Goal: Navigation & Orientation: Find specific page/section

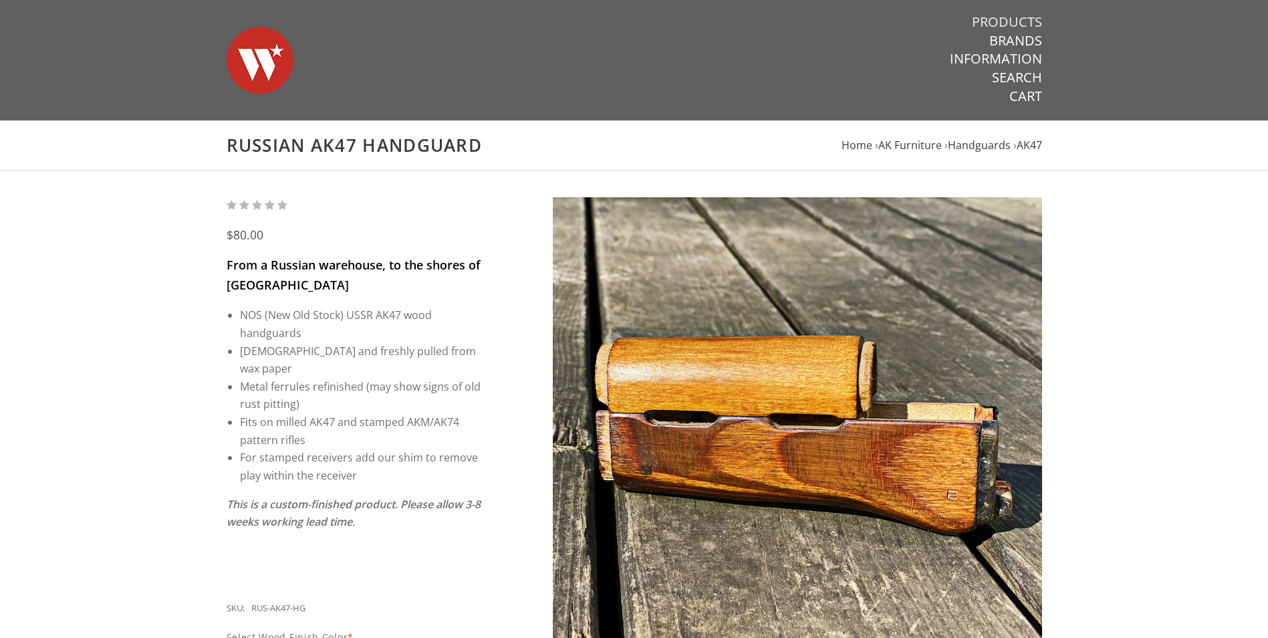
click at [1002, 27] on link "Products" at bounding box center [1007, 21] width 70 height 17
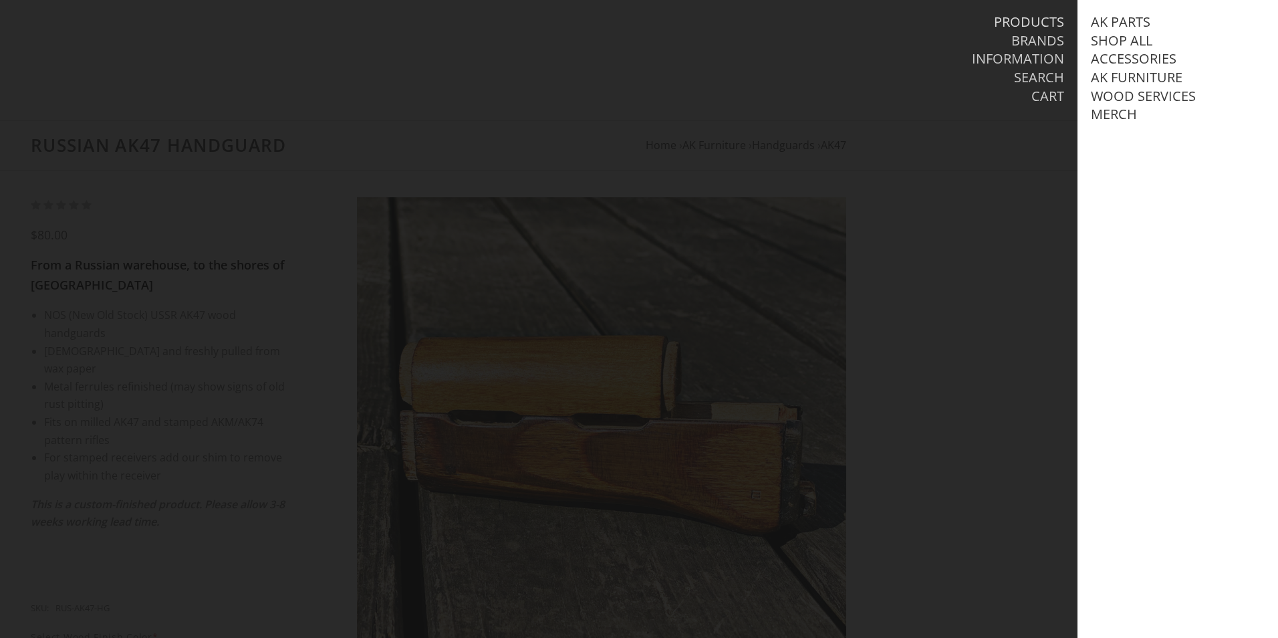
click at [1002, 27] on link "Products" at bounding box center [1029, 21] width 70 height 17
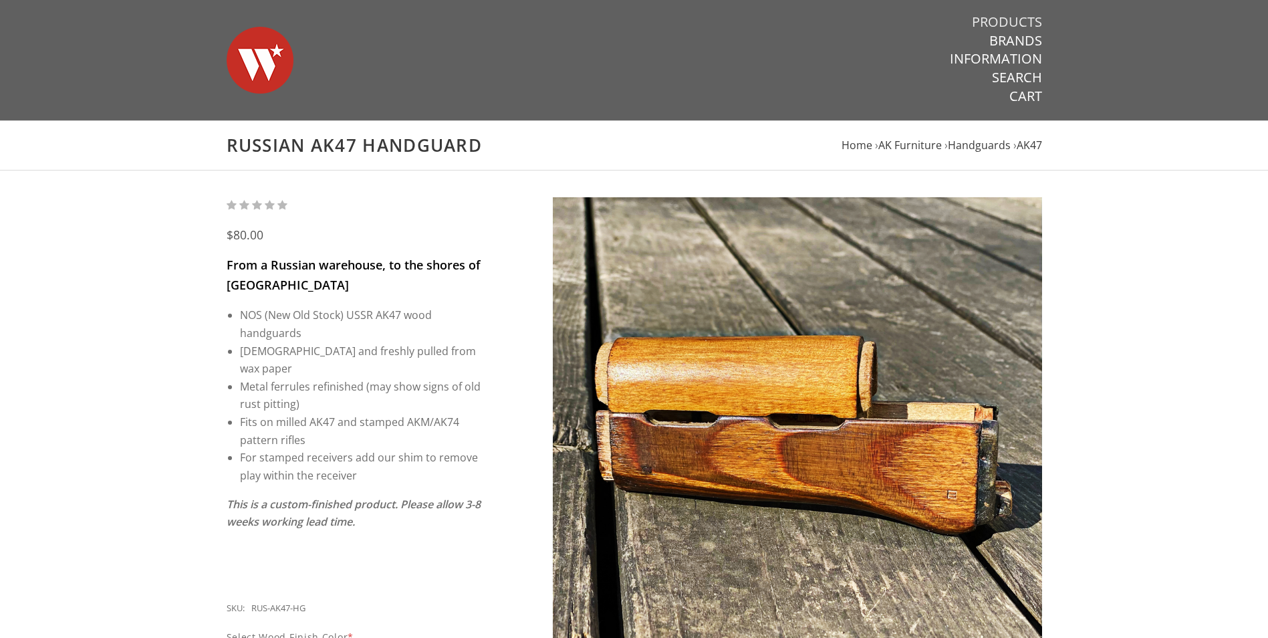
click at [1006, 15] on link "Products" at bounding box center [1007, 21] width 70 height 17
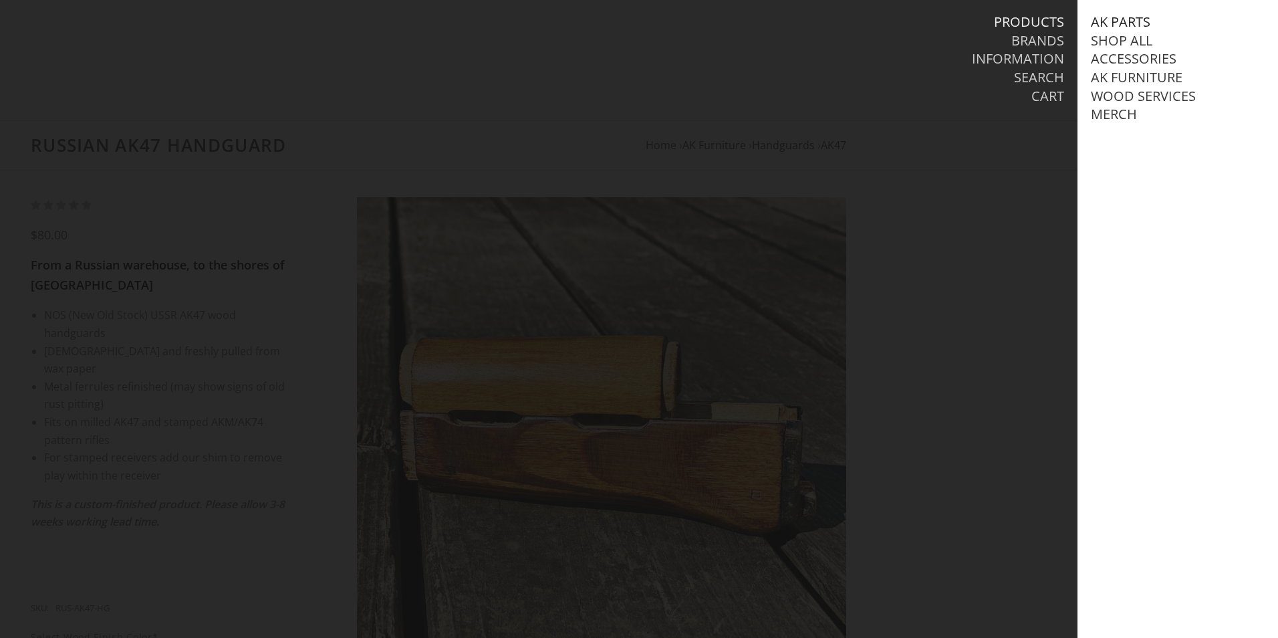
click at [1123, 23] on link "AK Parts" at bounding box center [1120, 21] width 59 height 17
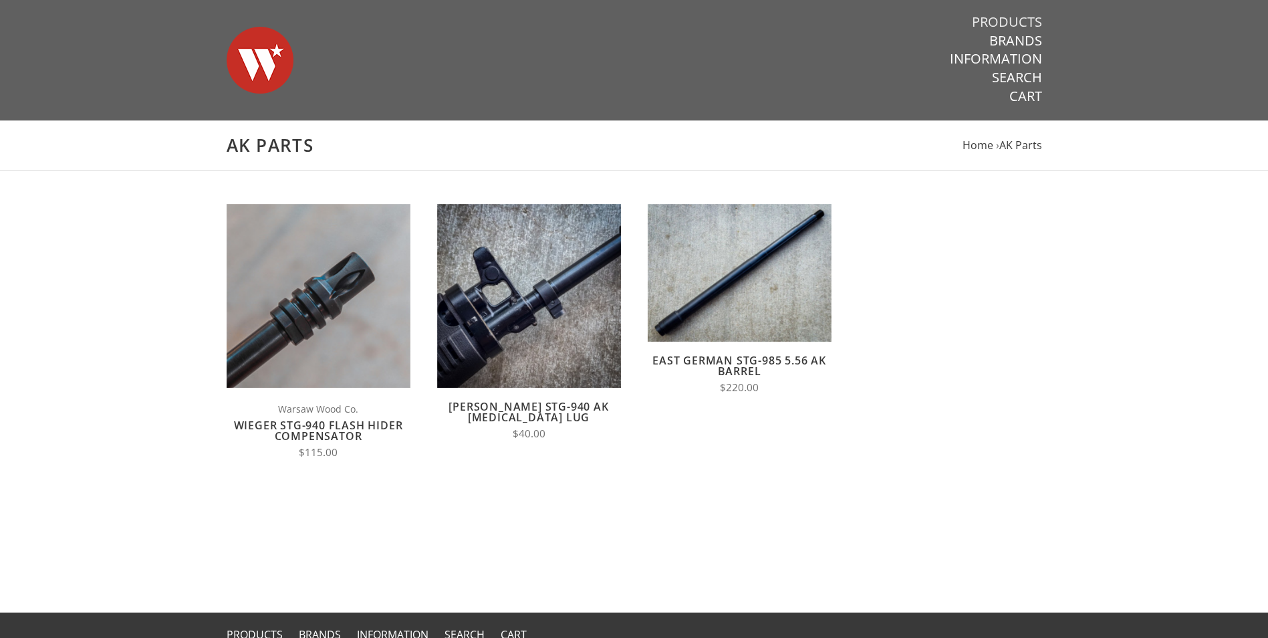
click at [1012, 24] on link "Products" at bounding box center [1007, 21] width 70 height 17
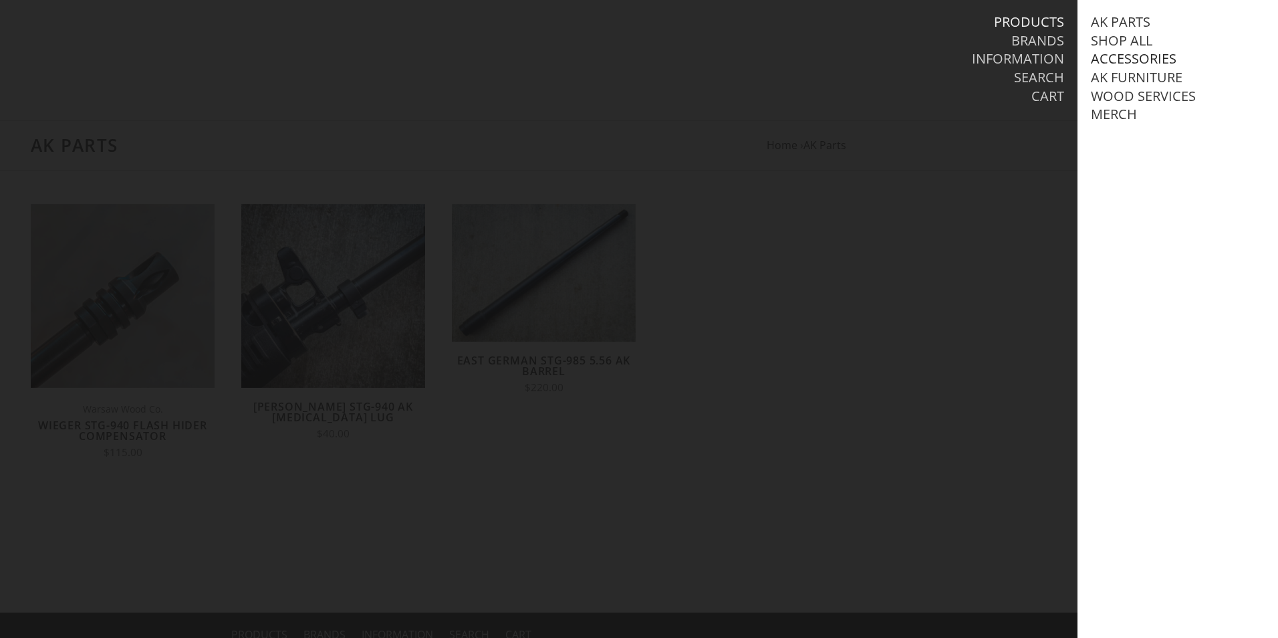
click at [1103, 51] on link "Accessories" at bounding box center [1134, 58] width 86 height 17
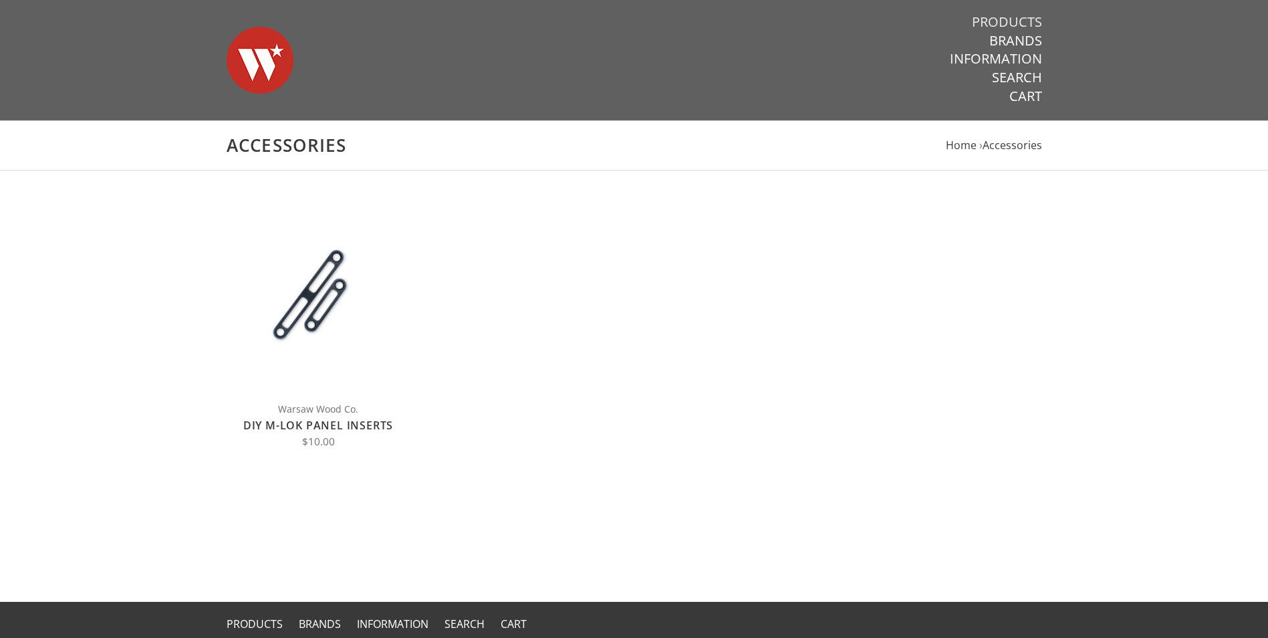
click at [1005, 23] on link "Products" at bounding box center [1007, 21] width 70 height 17
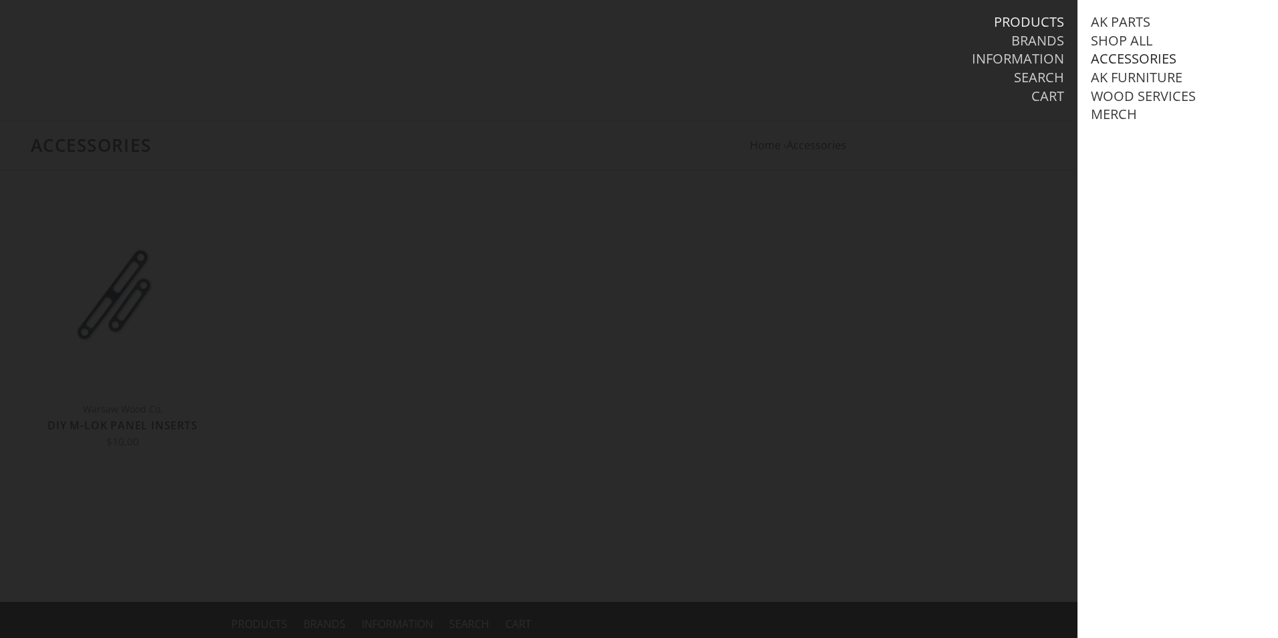
click at [1127, 59] on link "Accessories" at bounding box center [1134, 58] width 86 height 17
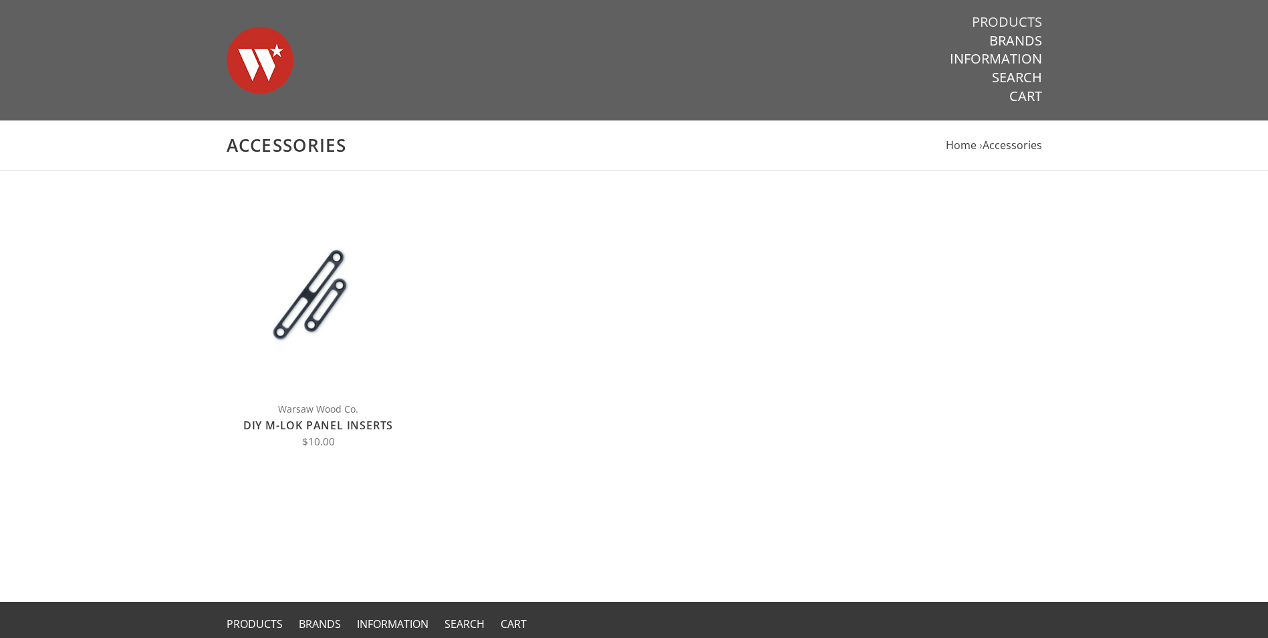
click at [1026, 19] on link "Products" at bounding box center [1007, 21] width 70 height 17
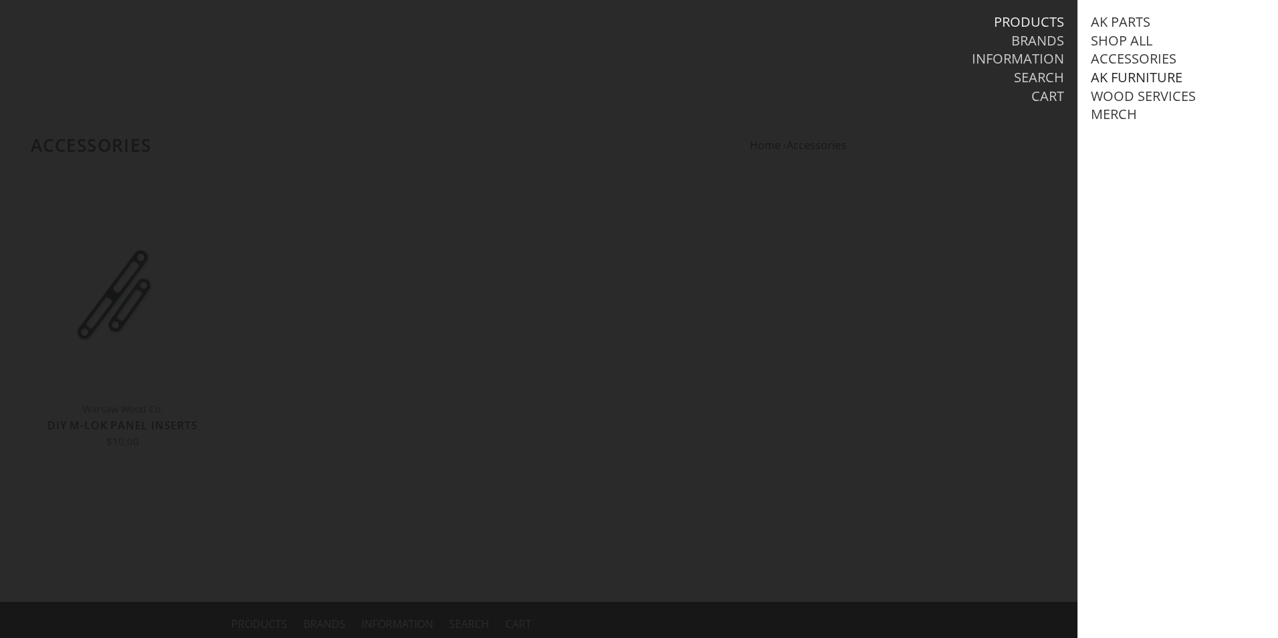
click at [1146, 81] on link "AK Furniture" at bounding box center [1137, 77] width 92 height 17
click at [1111, 100] on link "View all AK Furniture" at bounding box center [1180, 96] width 152 height 17
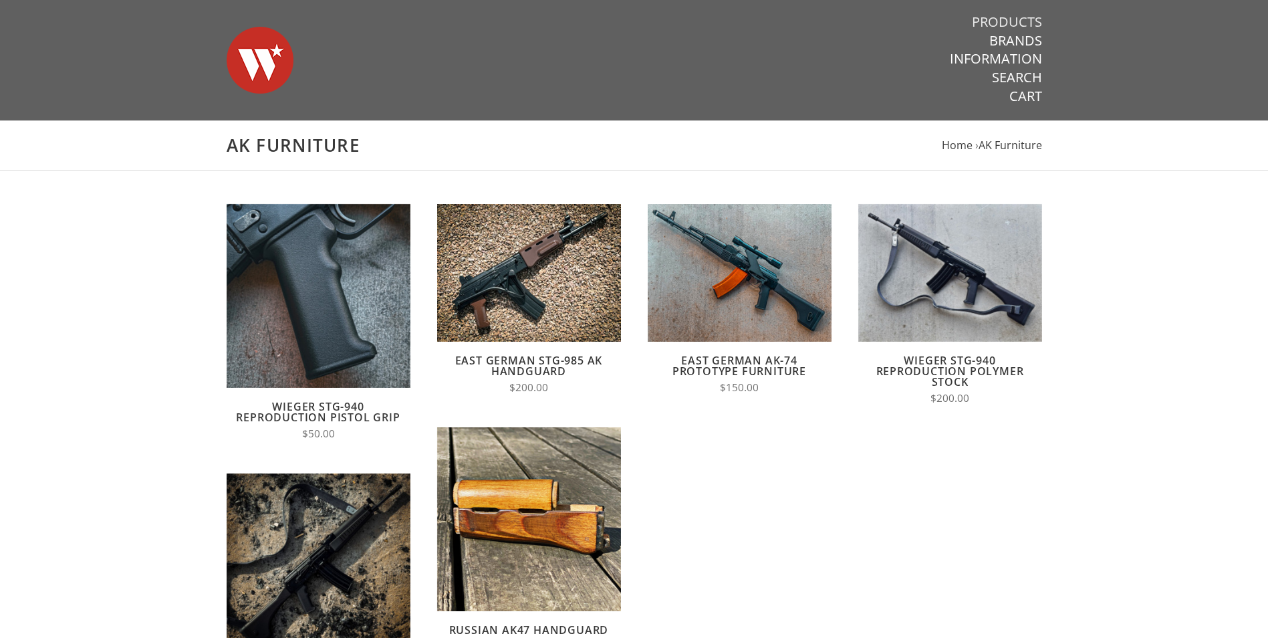
click at [972, 24] on link "Products" at bounding box center [1007, 21] width 70 height 17
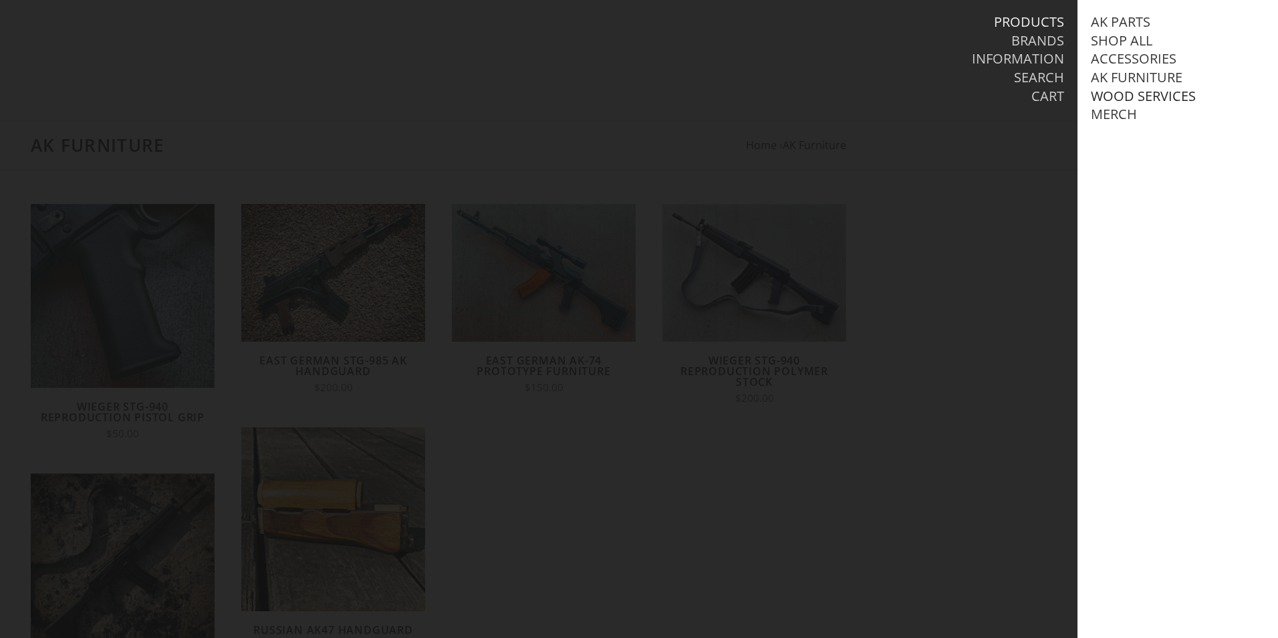
click at [1107, 99] on link "Wood Services" at bounding box center [1143, 96] width 105 height 17
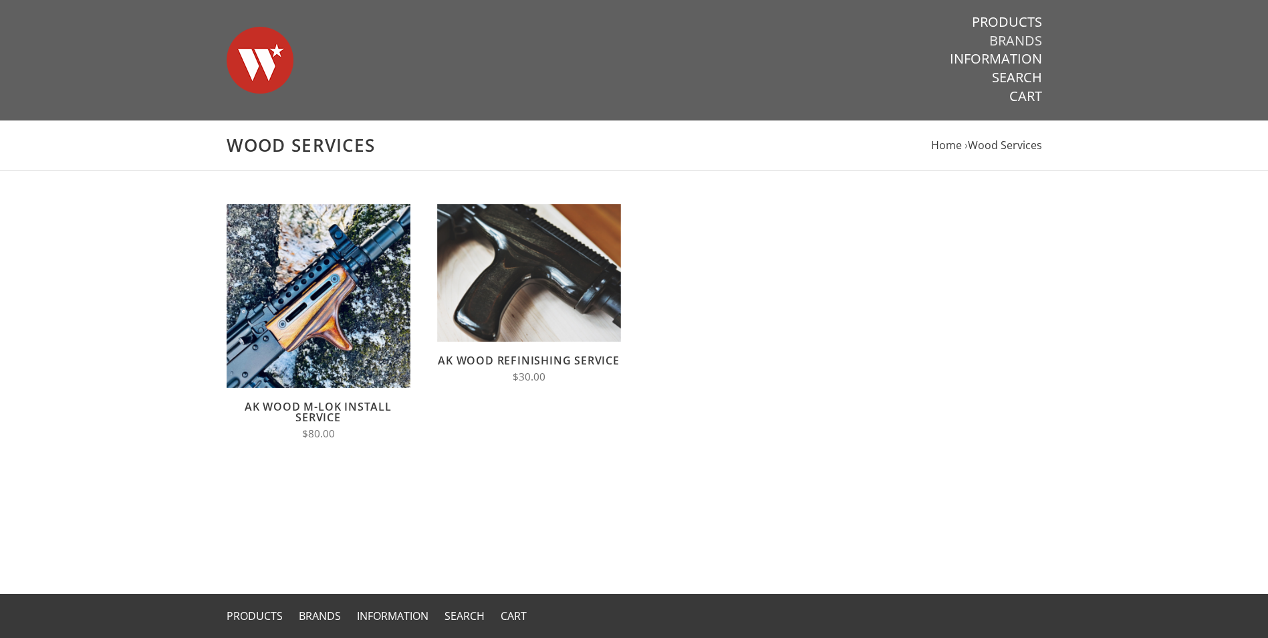
click at [1032, 38] on link "Brands" at bounding box center [1015, 40] width 53 height 17
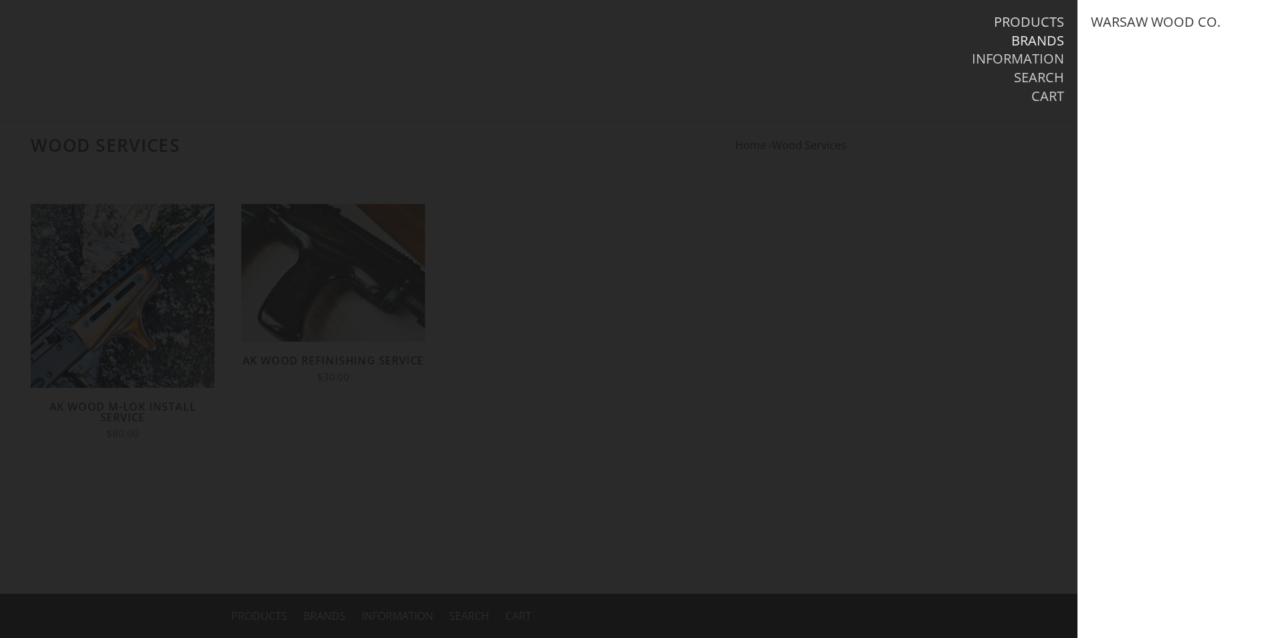
click at [1050, 26] on link "Products" at bounding box center [1029, 21] width 70 height 17
click at [1115, 117] on link "Merch" at bounding box center [1114, 114] width 46 height 17
